Goal: Find specific page/section: Find specific page/section

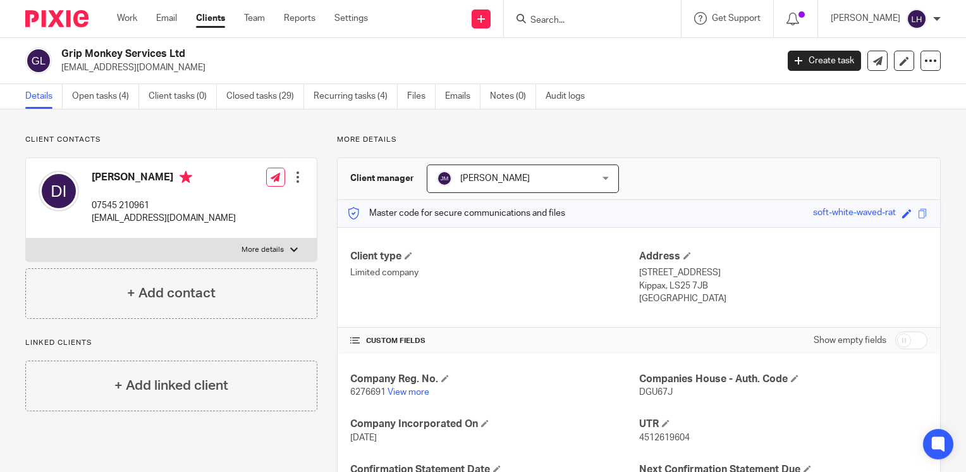
click at [574, 25] on input "Search" at bounding box center [586, 20] width 114 height 11
click at [594, 21] on input "Search" at bounding box center [586, 20] width 114 height 11
click at [564, 20] on input "Search" at bounding box center [586, 20] width 114 height 11
type input "MIS"
click at [585, 46] on link at bounding box center [628, 49] width 202 height 19
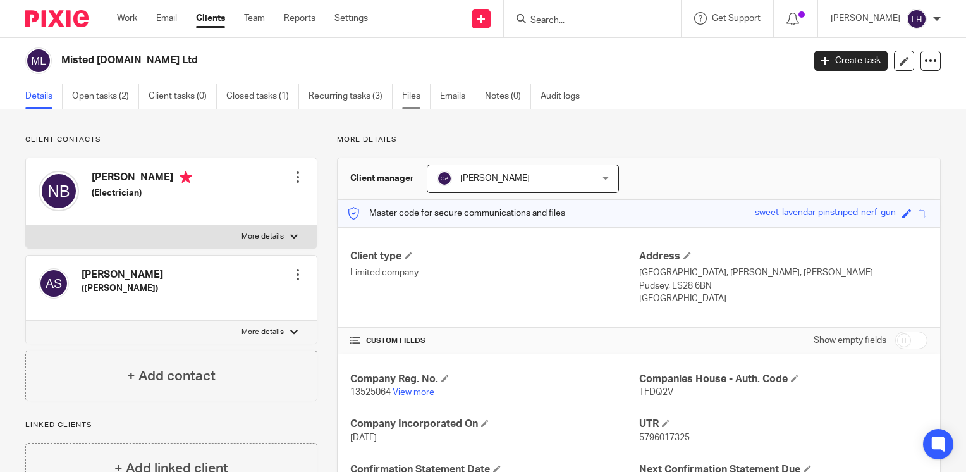
click at [417, 92] on link "Files" at bounding box center [416, 96] width 28 height 25
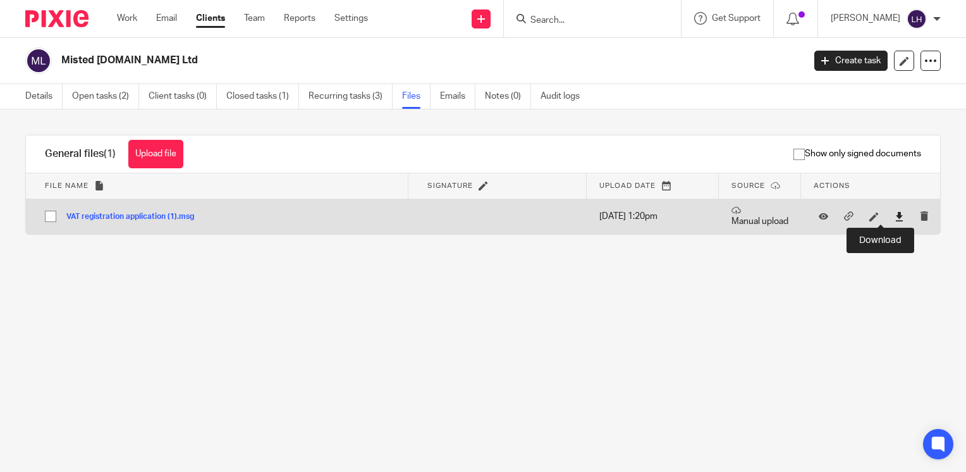
click at [894, 218] on icon at bounding box center [898, 216] width 9 height 9
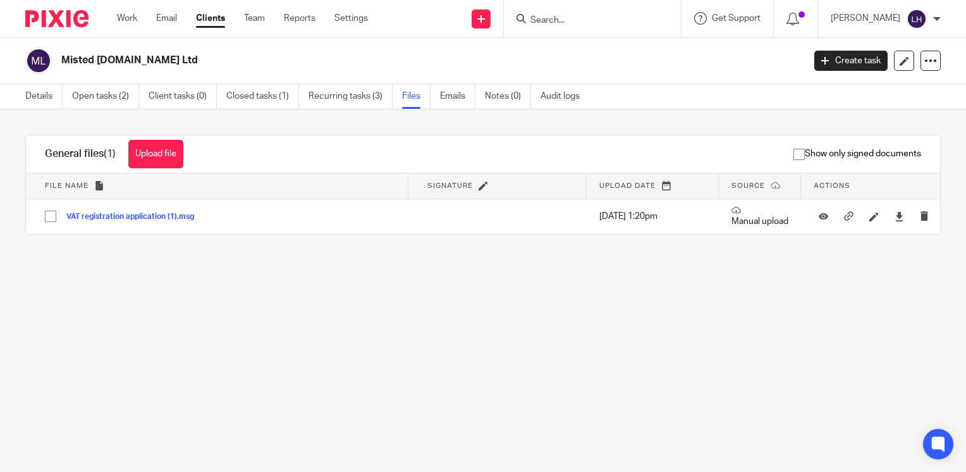
click at [575, 18] on input "Search" at bounding box center [586, 20] width 114 height 11
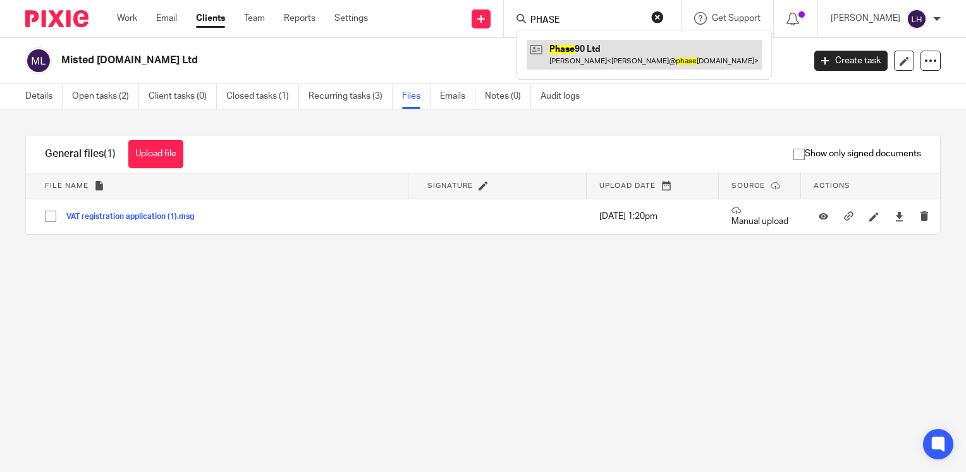
type input "PHASE"
click at [589, 48] on link at bounding box center [644, 54] width 235 height 29
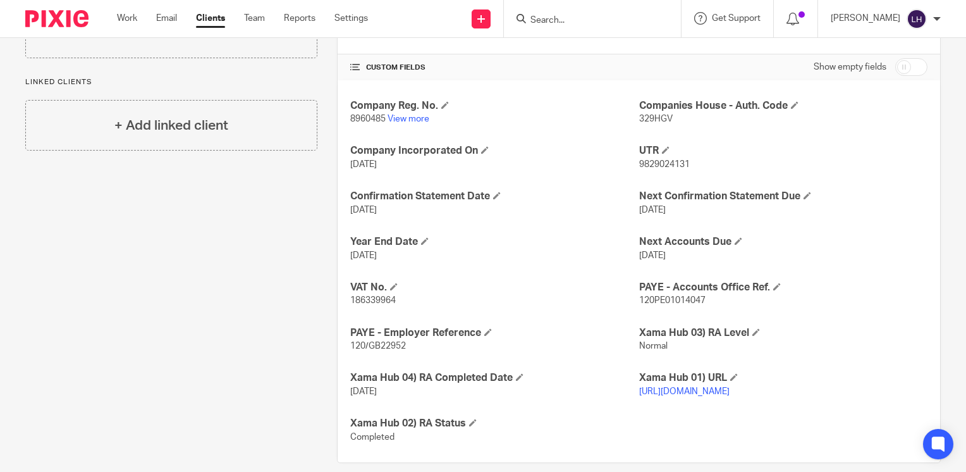
scroll to position [276, 0]
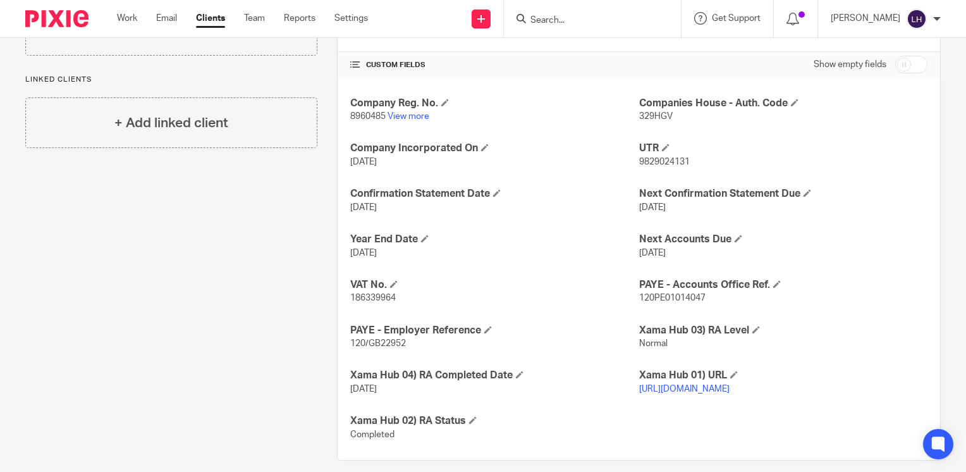
click at [365, 296] on span "186339964" at bounding box center [373, 297] width 46 height 9
copy span "186339964"
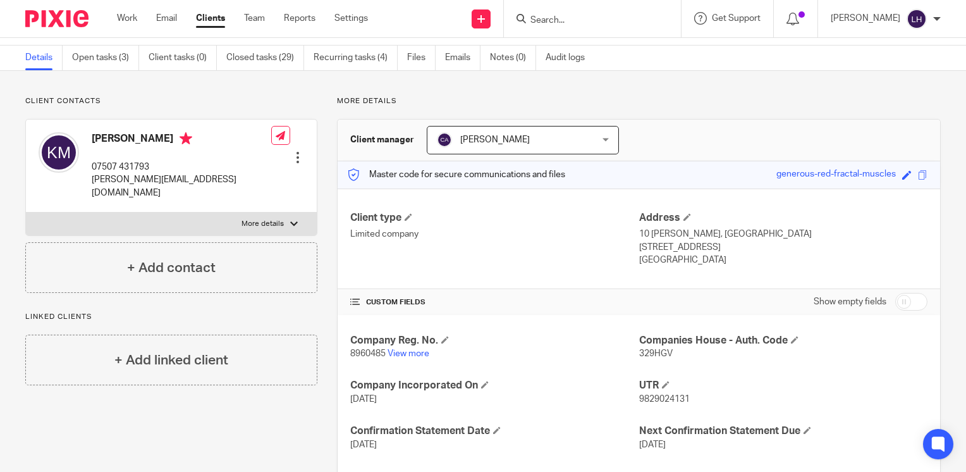
scroll to position [37, 0]
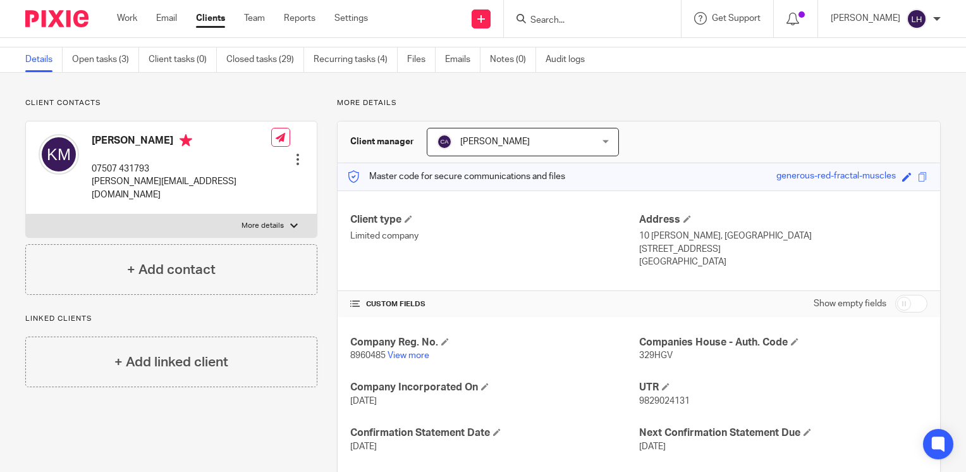
click at [569, 19] on input "Search" at bounding box center [586, 20] width 114 height 11
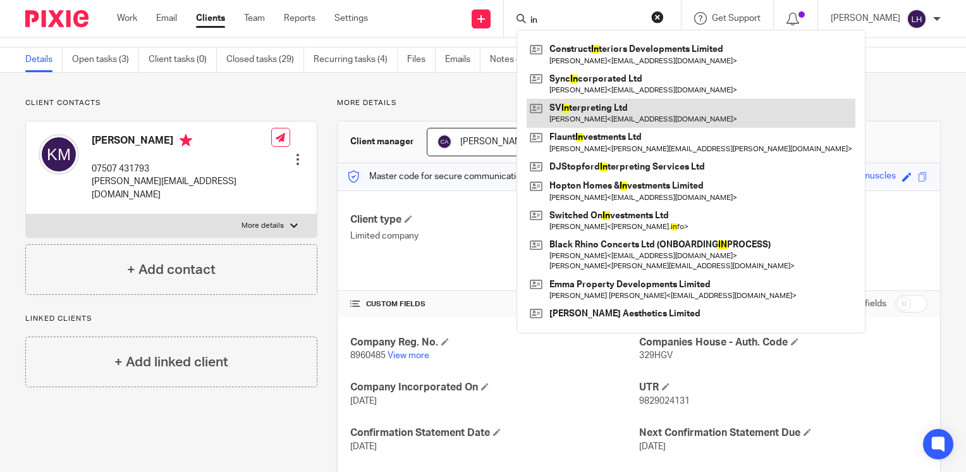
type input "in"
click at [622, 103] on link at bounding box center [691, 113] width 329 height 29
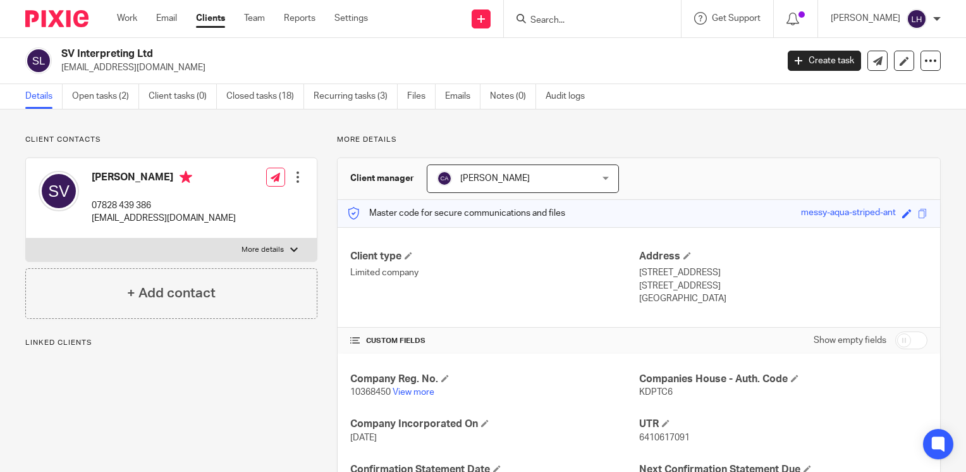
click at [649, 391] on span "KDPTC6" at bounding box center [656, 391] width 34 height 9
copy span "KDPTC6"
click at [130, 20] on link "Work" at bounding box center [127, 18] width 20 height 13
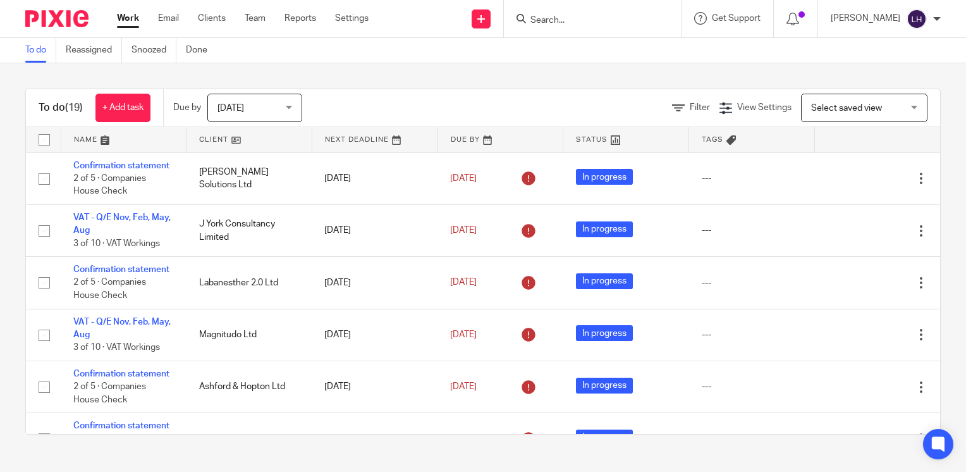
click at [583, 20] on input "Search" at bounding box center [586, 20] width 114 height 11
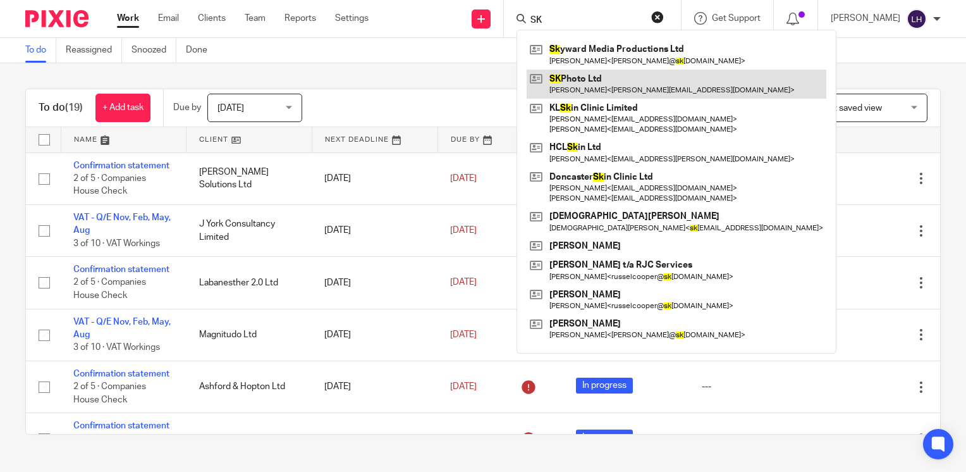
type input "SK"
click at [599, 82] on link at bounding box center [677, 84] width 300 height 29
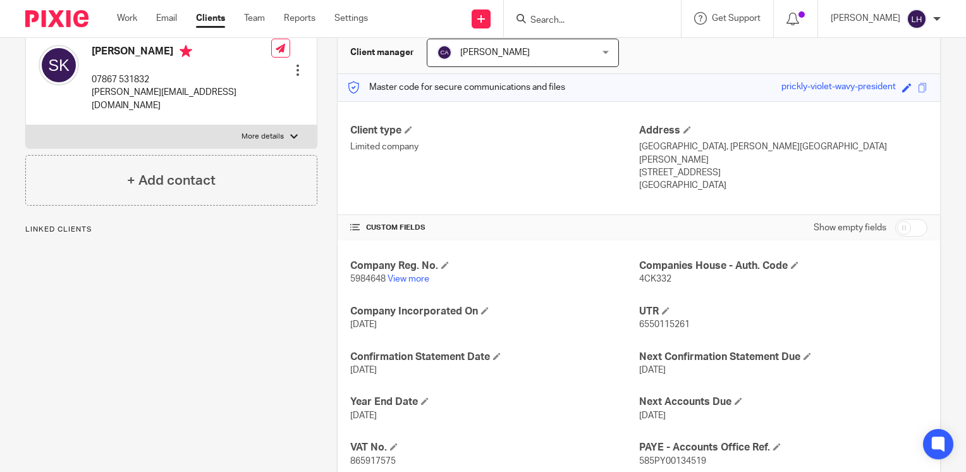
scroll to position [128, 0]
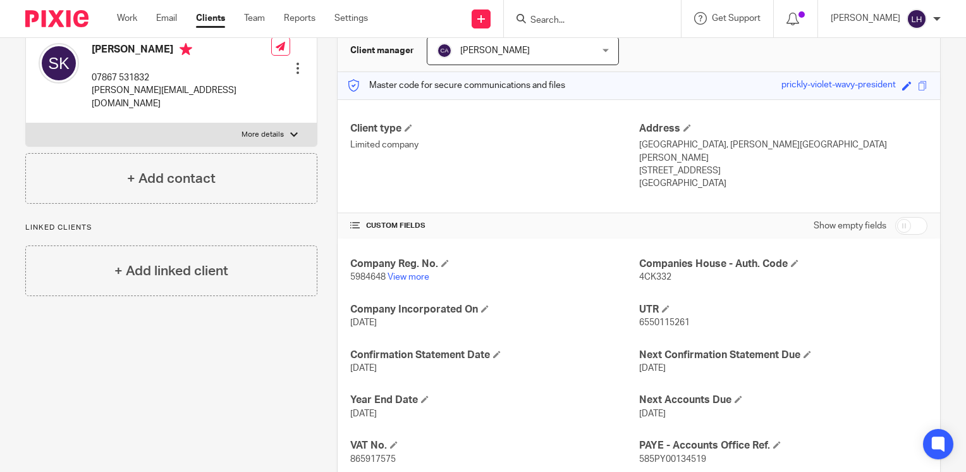
click at [370, 454] on span "865917575" at bounding box center [373, 458] width 46 height 9
copy span "865917575"
click at [133, 14] on link "Work" at bounding box center [127, 18] width 20 height 13
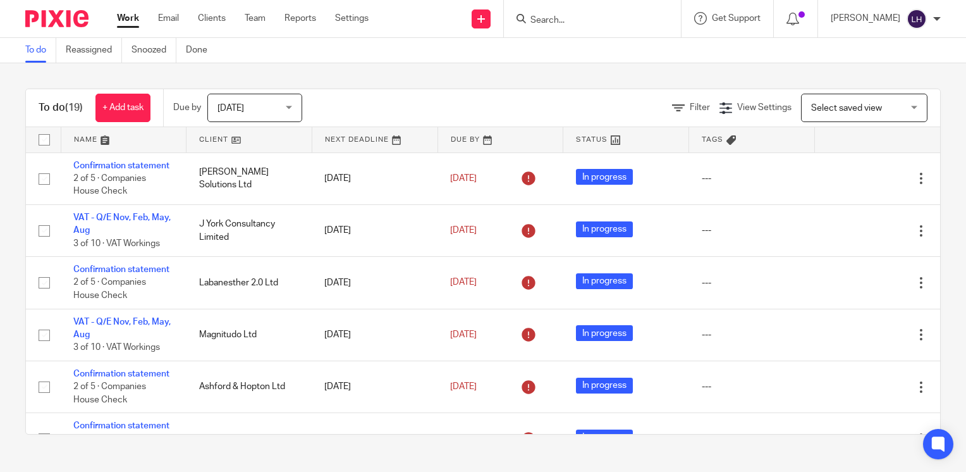
click at [571, 16] on input "Search" at bounding box center [586, 20] width 114 height 11
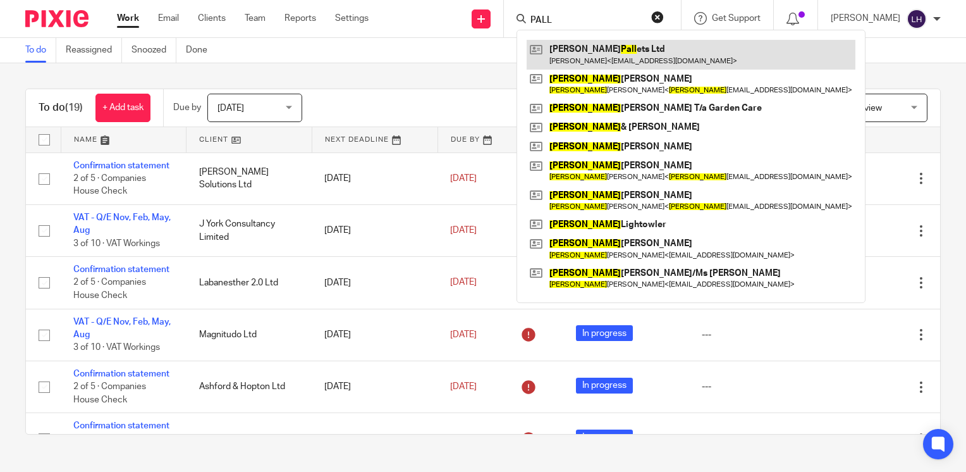
type input "PALL"
click at [602, 54] on link at bounding box center [691, 54] width 329 height 29
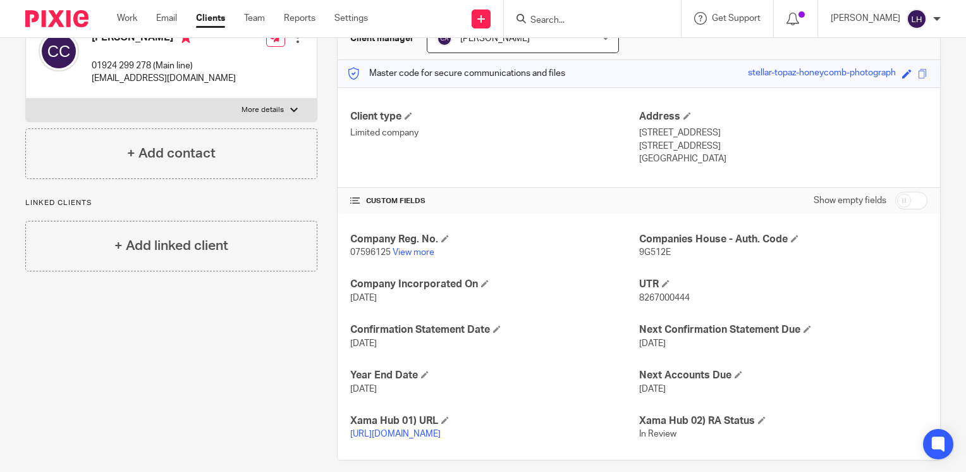
scroll to position [142, 0]
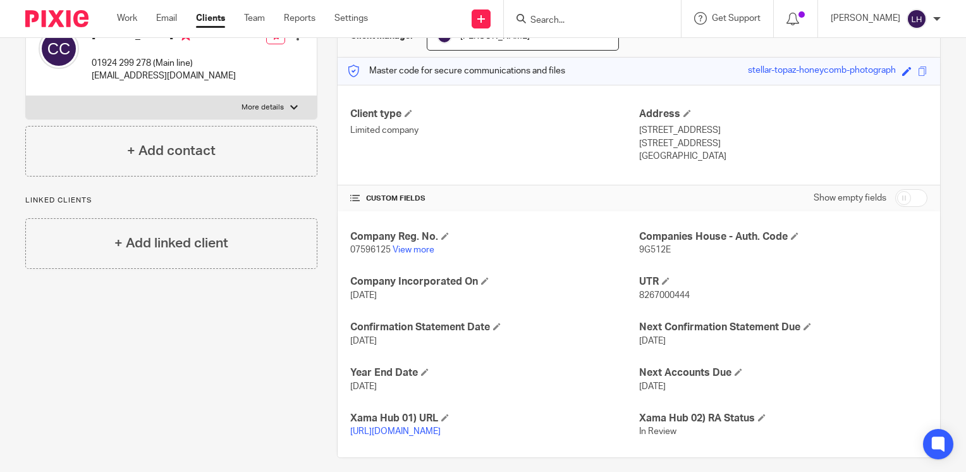
click at [581, 16] on input "Search" at bounding box center [586, 20] width 114 height 11
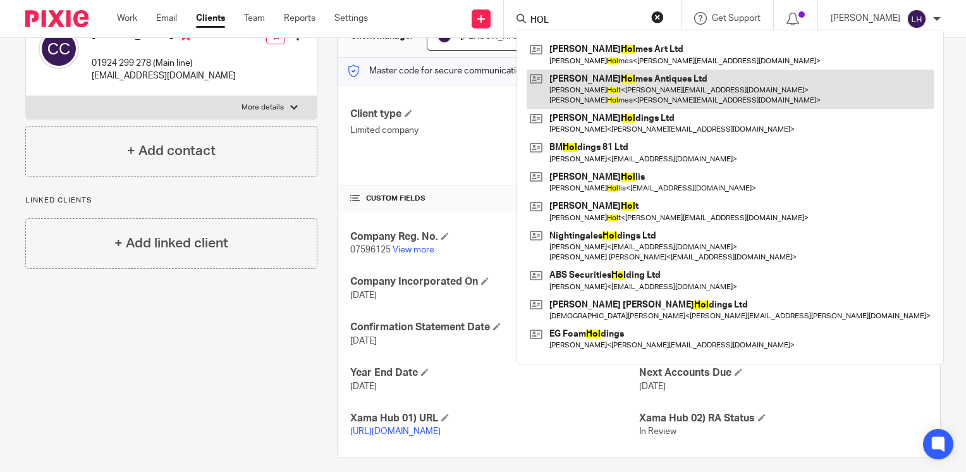
type input "HOL"
click at [621, 82] on link at bounding box center [730, 89] width 407 height 39
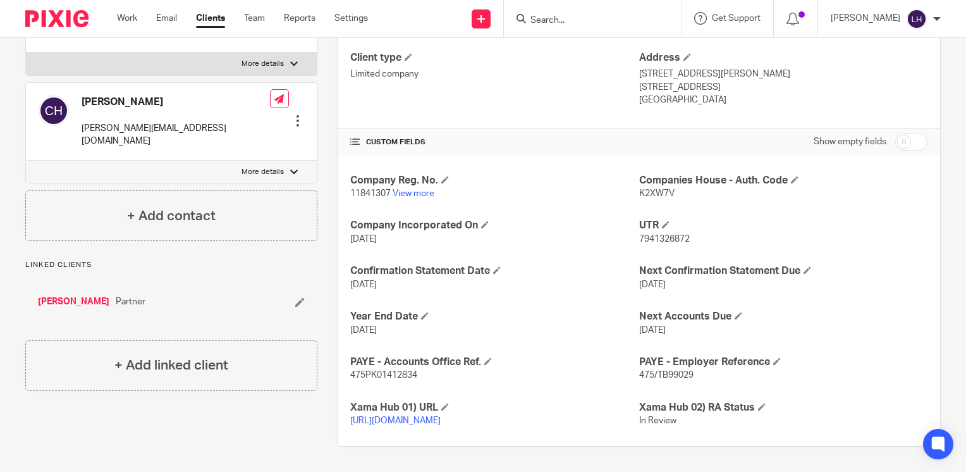
scroll to position [210, 0]
click at [588, 19] on input "Search" at bounding box center [586, 20] width 114 height 11
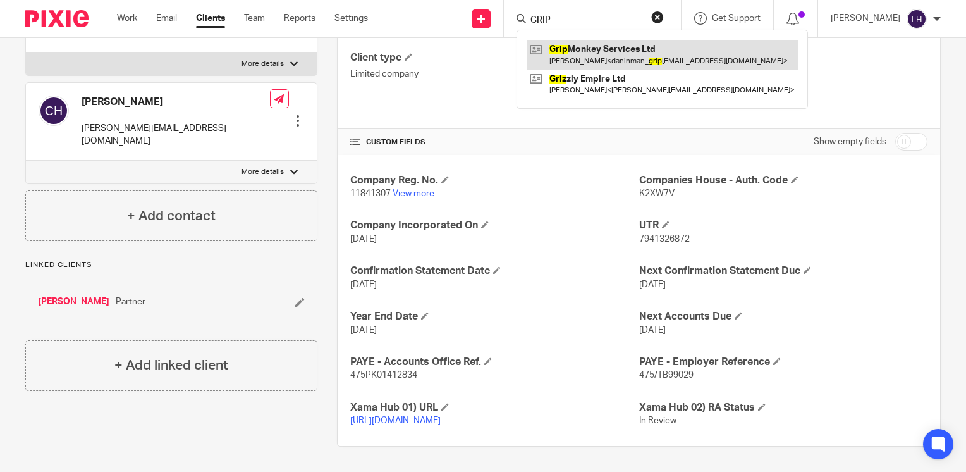
type input "GRIP"
click at [599, 44] on link at bounding box center [662, 54] width 271 height 29
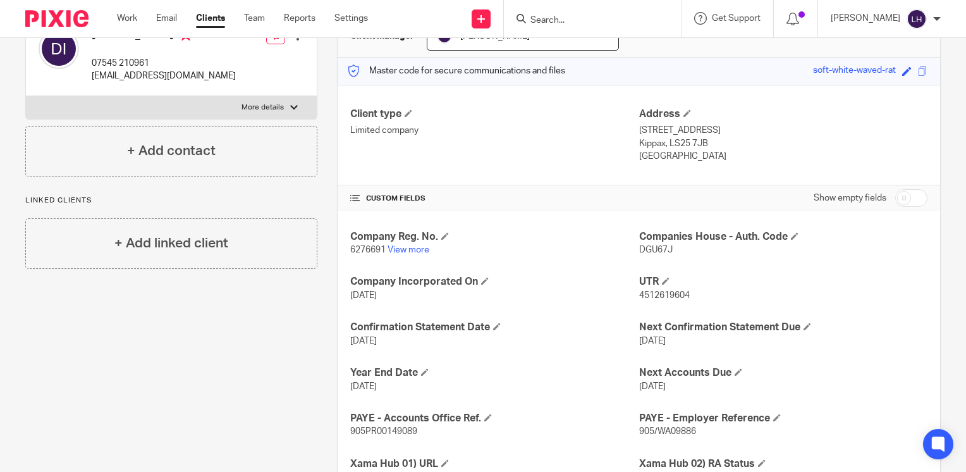
scroll to position [210, 0]
